Goal: Information Seeking & Learning: Learn about a topic

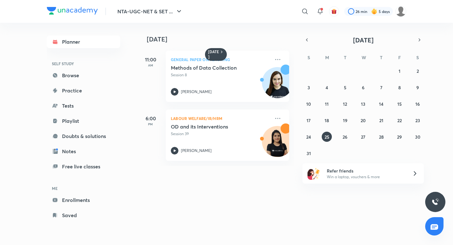
click at [423, 43] on div "August 2025" at bounding box center [362, 39] width 121 height 9
click at [418, 40] on icon "button" at bounding box center [419, 40] width 5 height 6
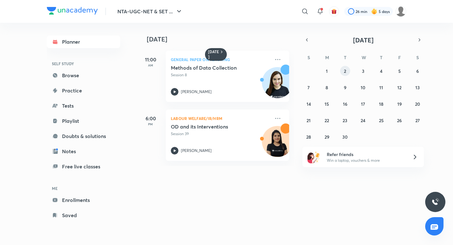
click at [345, 69] on abbr "2" at bounding box center [345, 71] width 2 height 6
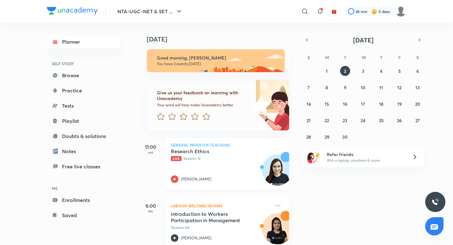
click at [201, 160] on p "Live Session 12" at bounding box center [220, 159] width 99 height 6
